Goal: Book appointment/travel/reservation

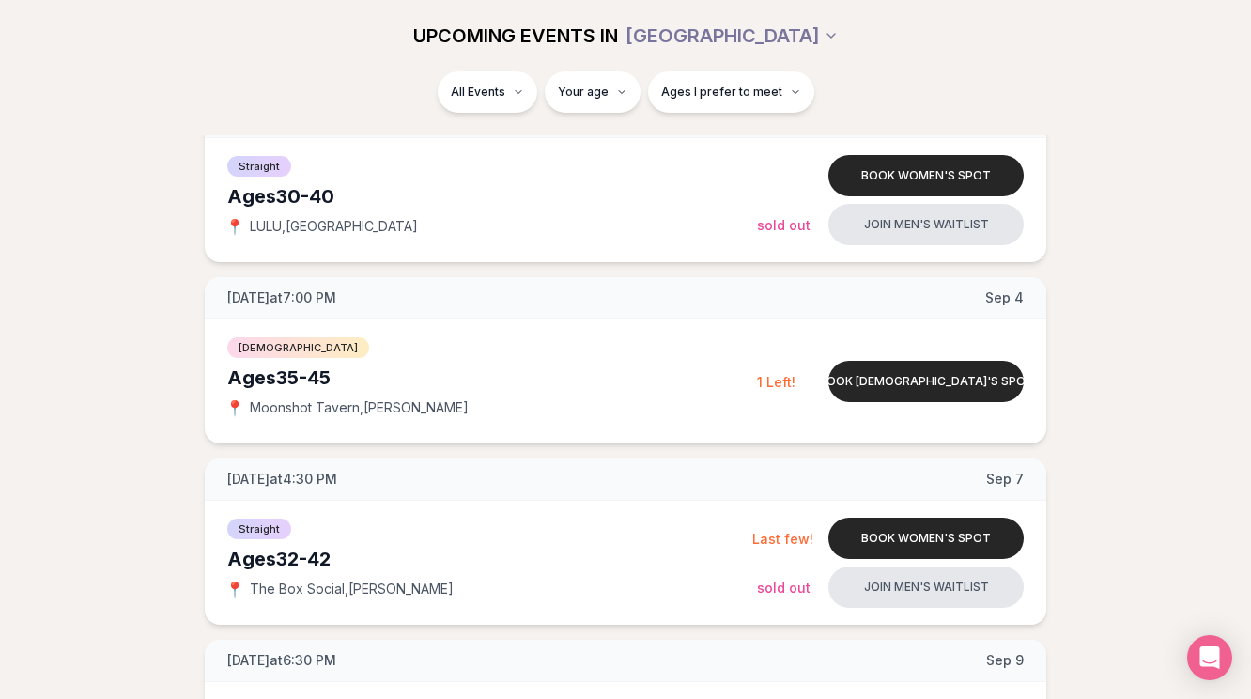
scroll to position [1015, 0]
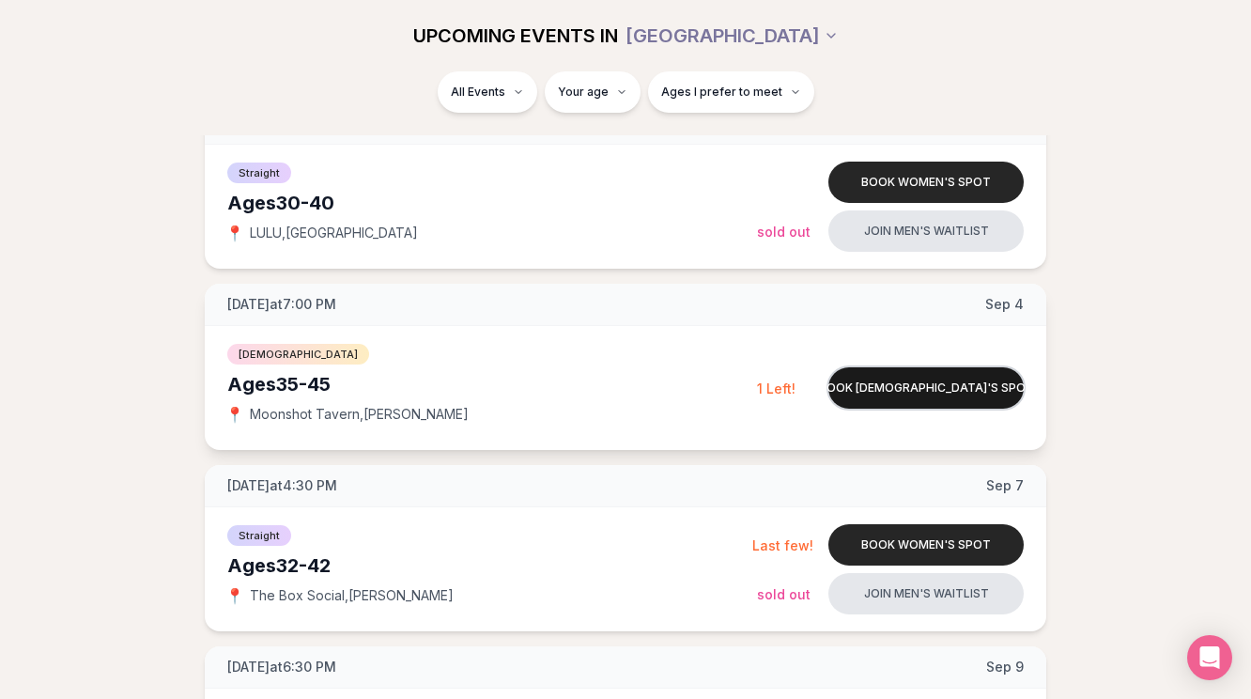
click at [873, 381] on button "Book [DEMOGRAPHIC_DATA]'s spot" at bounding box center [925, 387] width 195 height 41
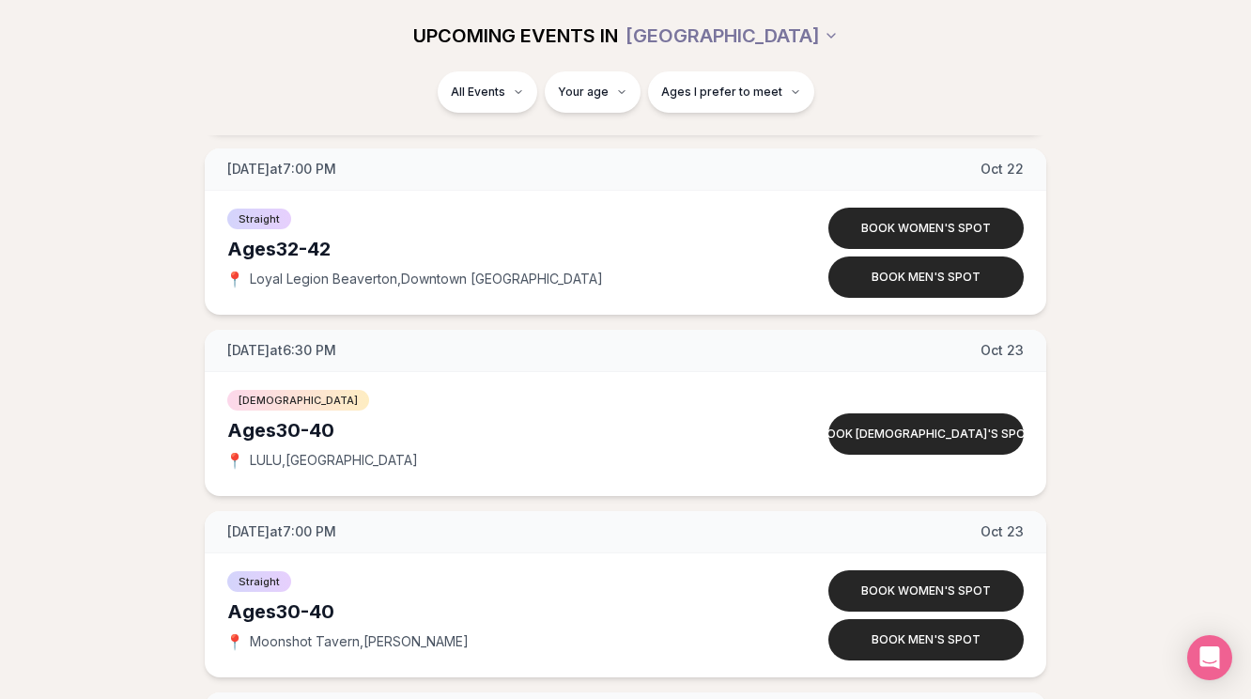
scroll to position [10999, 0]
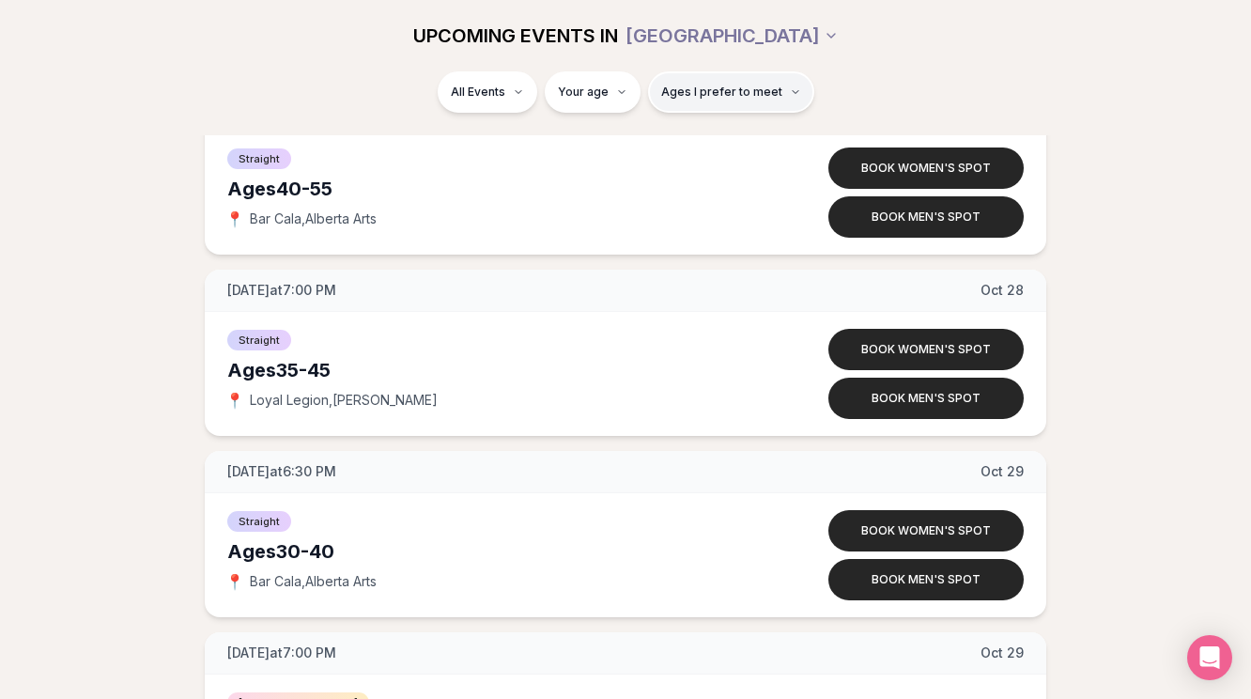
click at [692, 96] on span "Ages I prefer to meet" at bounding box center [721, 92] width 121 height 15
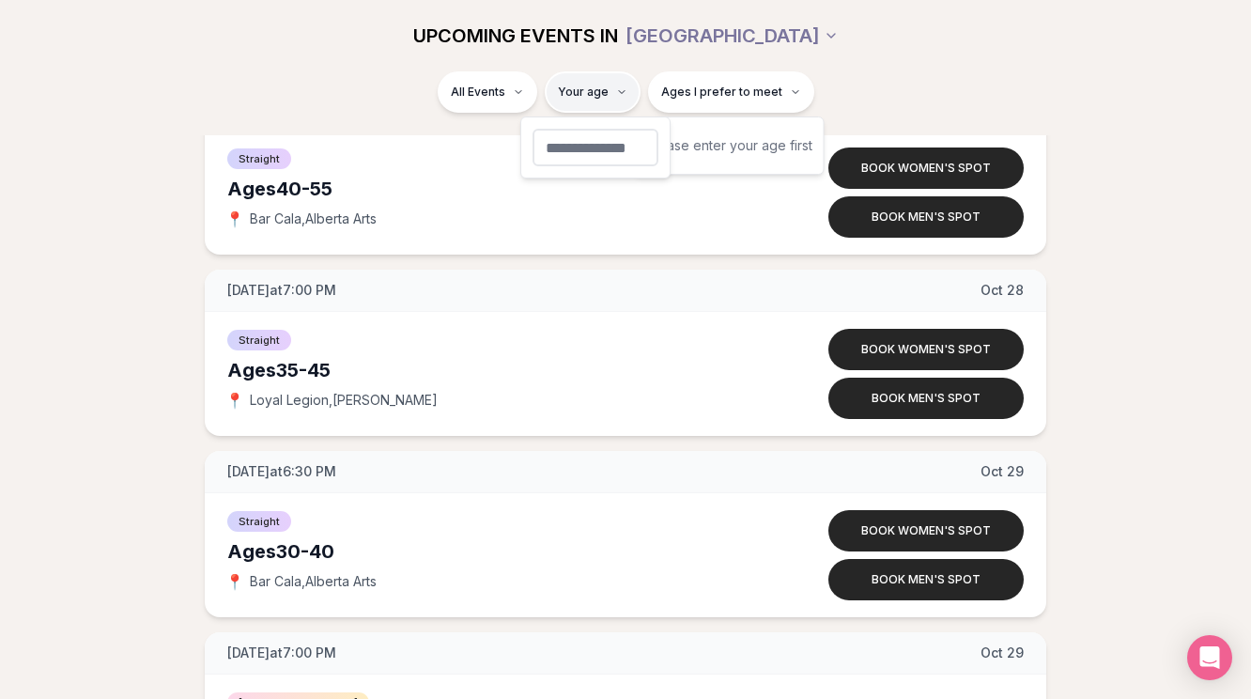
type input "**"
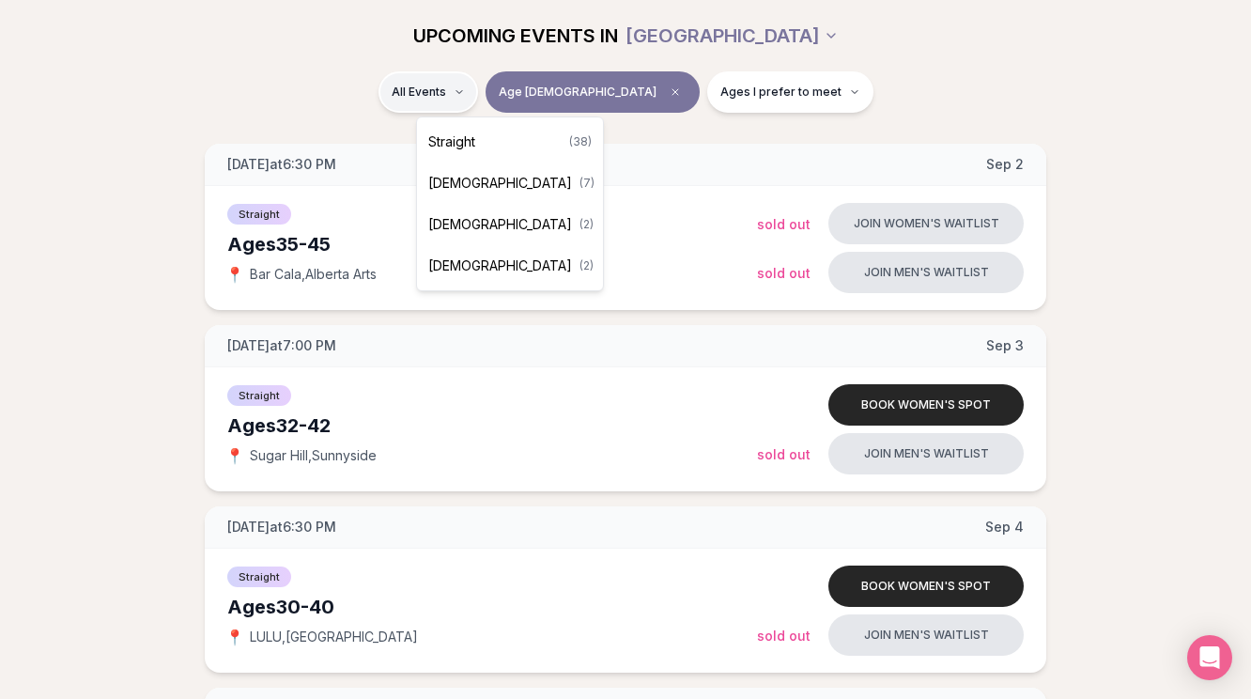
click at [517, 263] on div "[DEMOGRAPHIC_DATA] ( 2 )" at bounding box center [510, 265] width 178 height 41
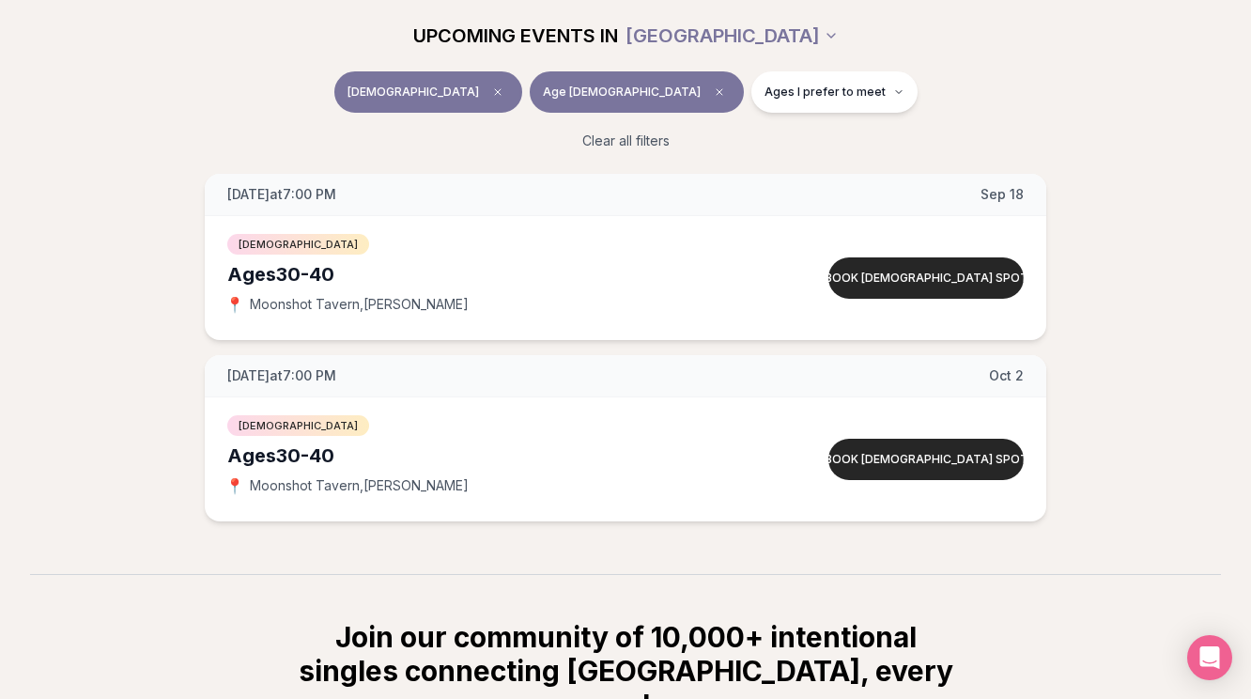
click at [489, 107] on button "[DEMOGRAPHIC_DATA]" at bounding box center [428, 91] width 188 height 41
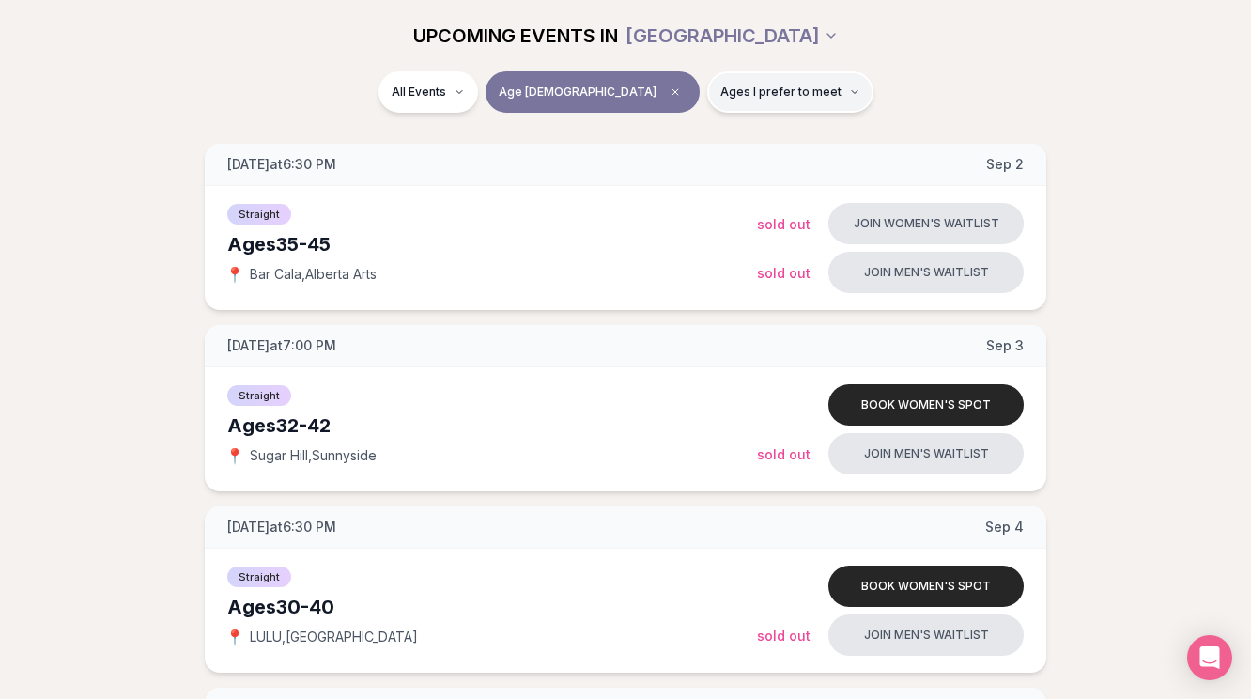
click at [764, 88] on span "Ages I prefer to meet" at bounding box center [780, 92] width 121 height 15
click at [970, 26] on div "UPCOMING EVENTS IN [GEOGRAPHIC_DATA]" at bounding box center [626, 35] width 1052 height 41
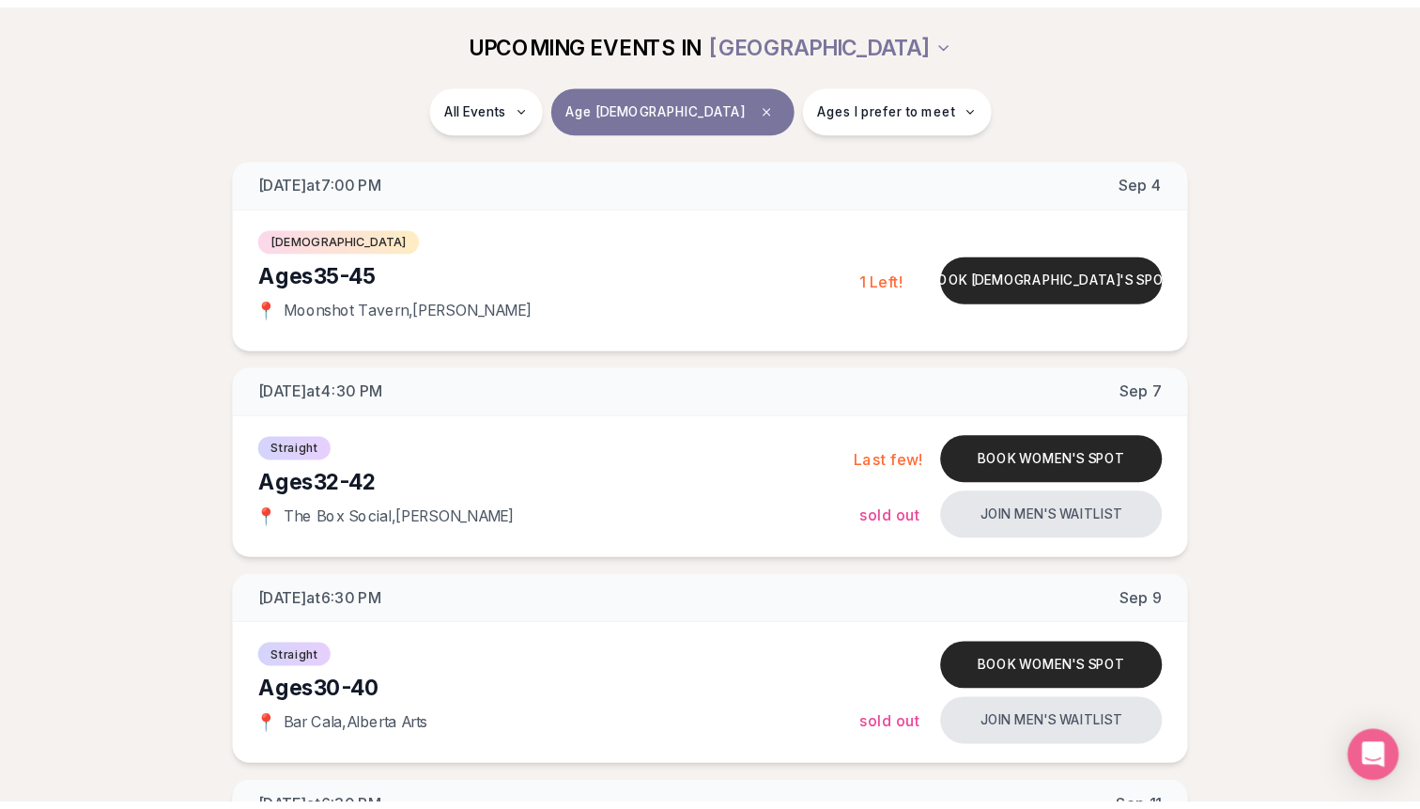
scroll to position [471, 0]
